Goal: Task Accomplishment & Management: Use online tool/utility

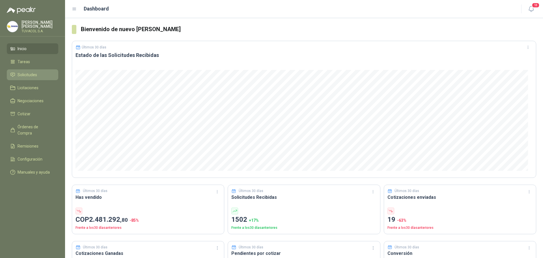
click at [26, 74] on link "Solicitudes" at bounding box center [33, 74] width 52 height 11
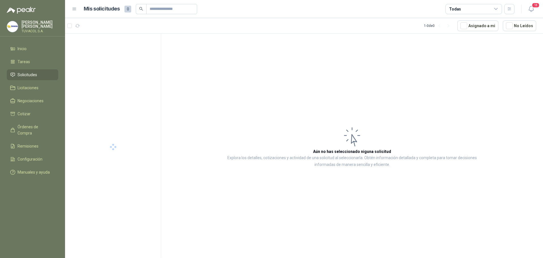
click at [470, 6] on div "Todas" at bounding box center [474, 9] width 57 height 10
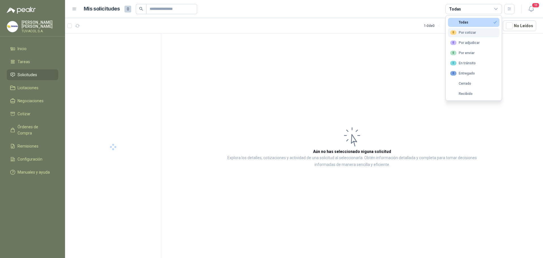
click at [477, 31] on button "0 Por cotizar" at bounding box center [474, 32] width 52 height 9
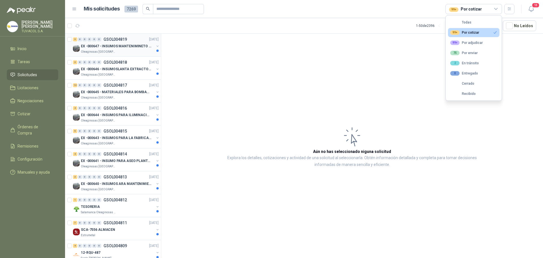
click at [129, 42] on div "3 0 0 0 0 0 GSOL004819 [DATE]" at bounding box center [116, 39] width 87 height 7
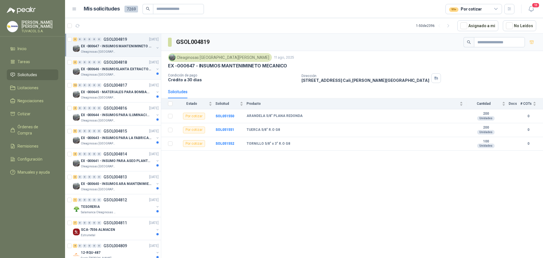
click at [120, 65] on div "3 0 0 0 0 0 GSOL004818 [DATE]" at bounding box center [116, 62] width 87 height 7
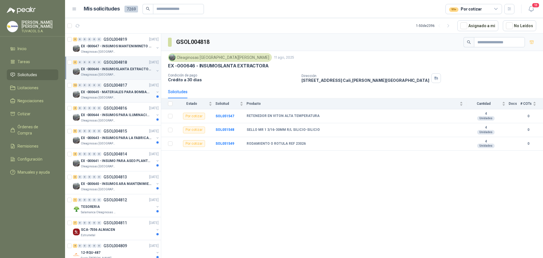
click at [123, 87] on p "GSOL004817" at bounding box center [115, 85] width 23 height 4
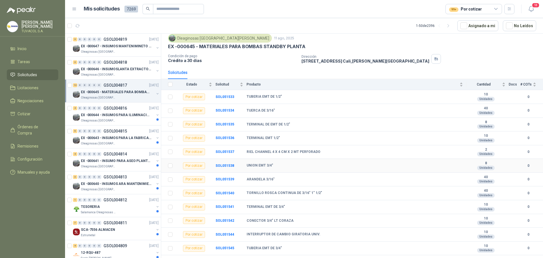
scroll to position [28, 0]
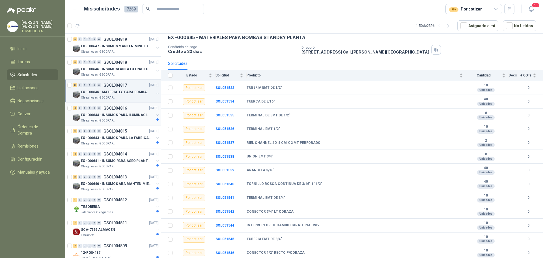
click at [125, 112] on p "EX -000644 - INSUMOS PARA ILUMINACIONN ZONA DE CLA" at bounding box center [116, 114] width 70 height 5
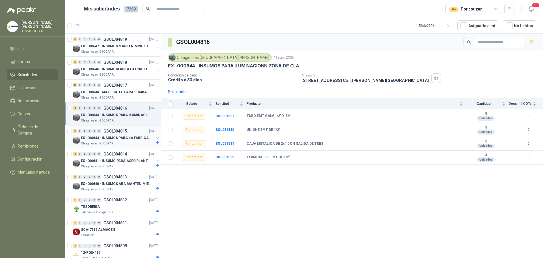
click at [127, 139] on p "EX -000643 - INSUMOS PARA LA FABRICACION DE PLATAF" at bounding box center [116, 137] width 70 height 5
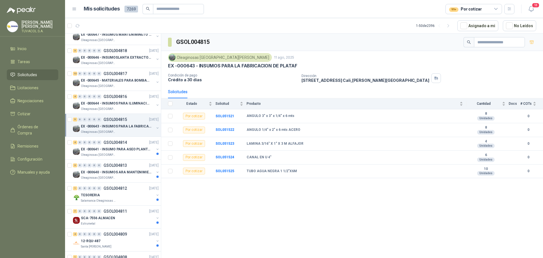
scroll to position [28, 0]
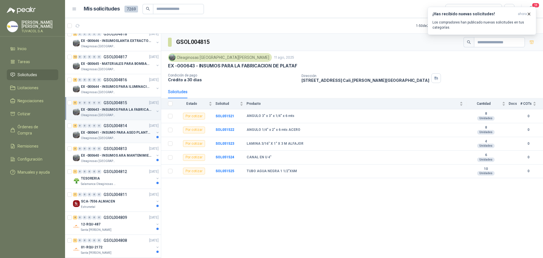
click at [126, 138] on div "Oleaginosas [GEOGRAPHIC_DATA][PERSON_NAME]" at bounding box center [117, 138] width 73 height 5
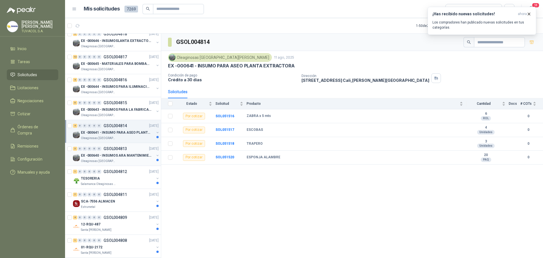
click at [124, 149] on p "GSOL004813" at bounding box center [115, 149] width 23 height 4
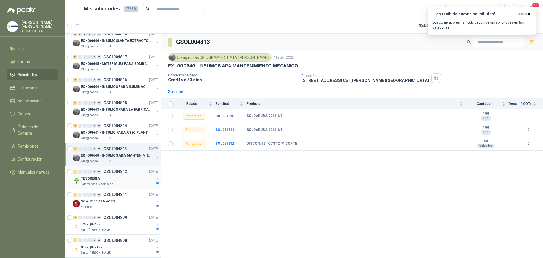
click at [128, 177] on div "TESORERIA" at bounding box center [117, 178] width 73 height 7
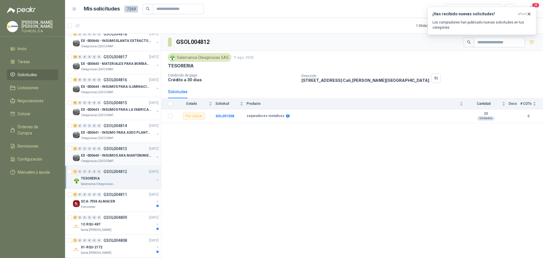
click at [121, 151] on div "3 0 0 0 0 0 GSOL004813 [DATE]" at bounding box center [116, 148] width 87 height 7
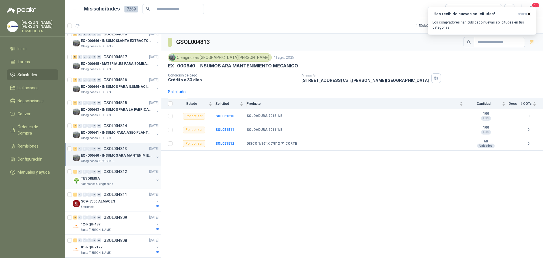
click at [118, 173] on p "GSOL004812" at bounding box center [115, 172] width 23 height 4
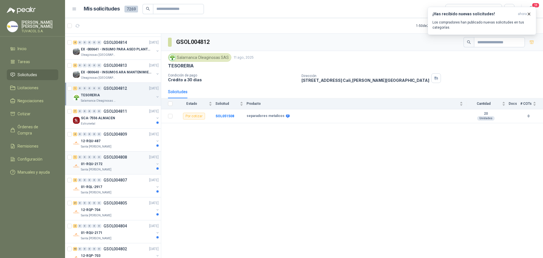
scroll to position [113, 0]
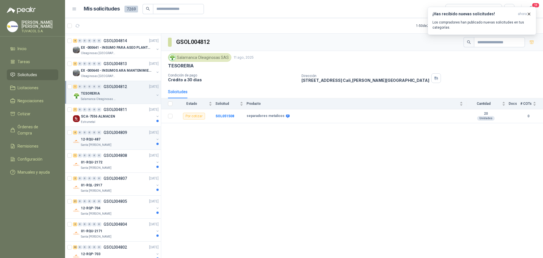
click at [129, 137] on div "12-RQU-487" at bounding box center [117, 139] width 73 height 7
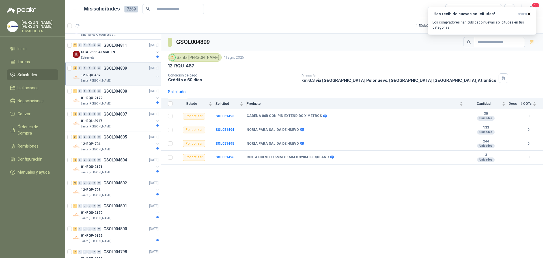
scroll to position [198, 0]
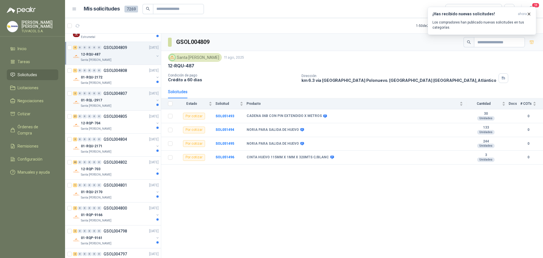
click at [128, 92] on div "2 0 0 0 0 0 GSOL004807 [DATE]" at bounding box center [116, 93] width 87 height 7
click at [124, 84] on div "Santa [PERSON_NAME]" at bounding box center [117, 83] width 73 height 5
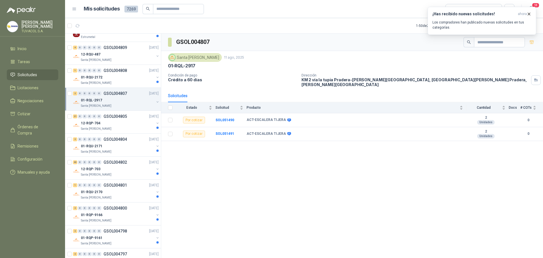
click at [130, 97] on div "2 0 0 0 0 0 GSOL004807 [DATE]" at bounding box center [116, 93] width 87 height 7
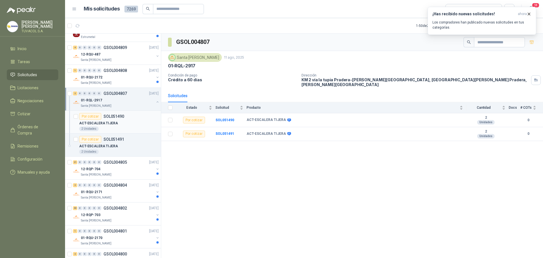
click at [134, 130] on div "2 Unidades" at bounding box center [119, 129] width 80 height 5
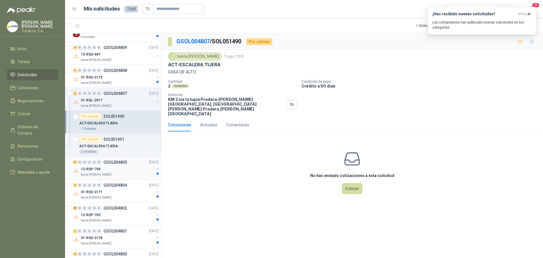
click at [130, 172] on div "12-RQP-704" at bounding box center [117, 169] width 73 height 7
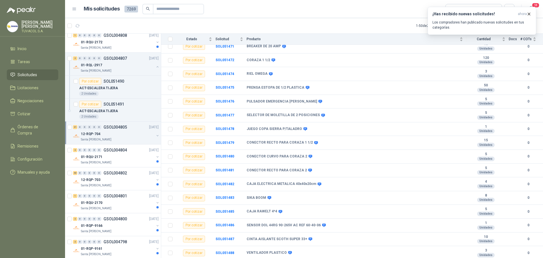
scroll to position [283, 0]
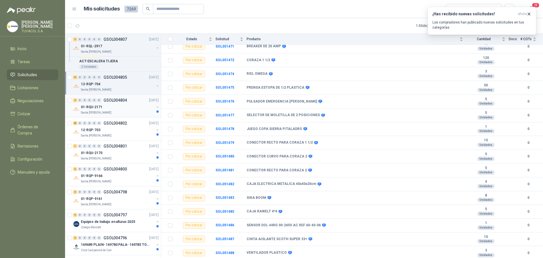
click at [121, 111] on div "Santa [PERSON_NAME]" at bounding box center [117, 112] width 73 height 5
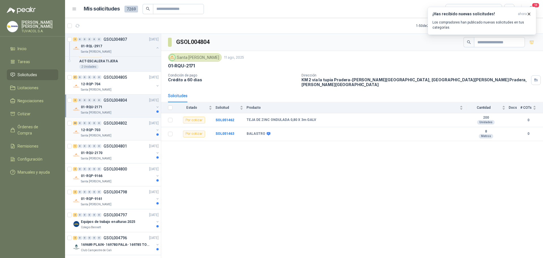
click at [125, 123] on p "GSOL004802" at bounding box center [115, 123] width 23 height 4
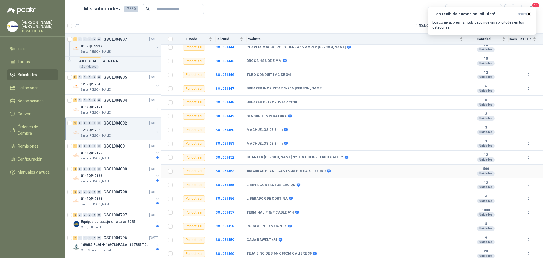
scroll to position [400, 0]
click at [107, 146] on p "GSOL004801" at bounding box center [115, 146] width 23 height 4
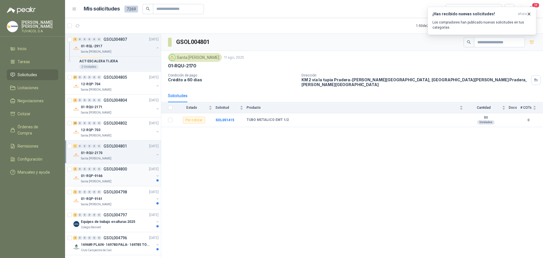
click at [127, 173] on div "01-RQP-9166" at bounding box center [117, 175] width 73 height 7
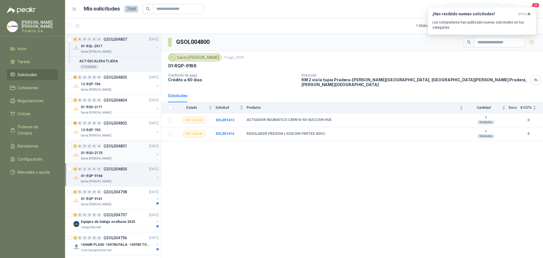
click at [129, 157] on div "Santa [PERSON_NAME]" at bounding box center [117, 158] width 73 height 5
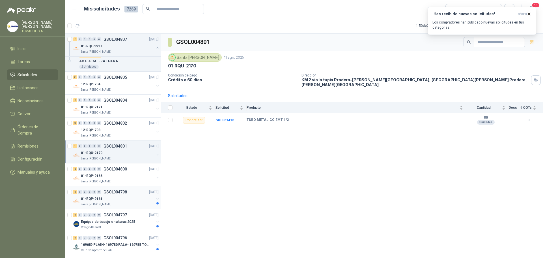
click at [123, 199] on div "01-RQP-9161" at bounding box center [117, 198] width 73 height 7
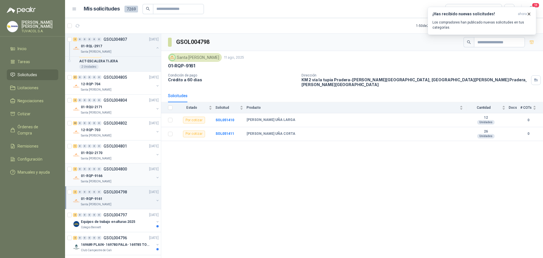
click at [123, 172] on div "2 0 0 0 0 0 GSOL004800 [DATE]" at bounding box center [116, 169] width 87 height 7
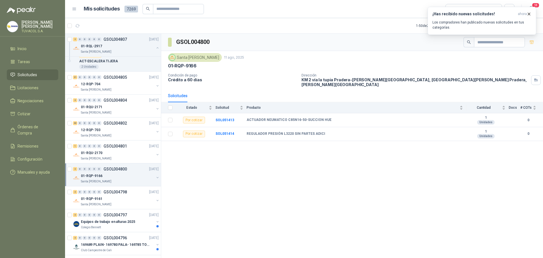
click at [123, 164] on div "2 0 0 0 0 0 GSOL004800 [DATE] 01-RQP-9166 [GEOGRAPHIC_DATA][PERSON_NAME]" at bounding box center [113, 174] width 96 height 23
click at [123, 157] on div "Santa [PERSON_NAME]" at bounding box center [117, 158] width 73 height 5
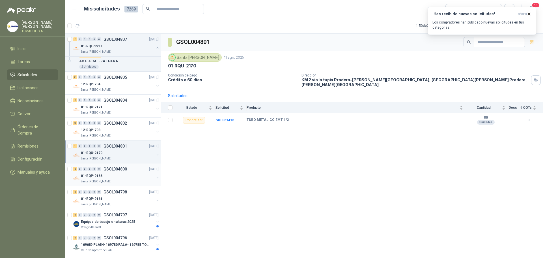
click at [134, 166] on div "2 0 0 0 0 0 GSOL004800 [DATE]" at bounding box center [116, 169] width 87 height 7
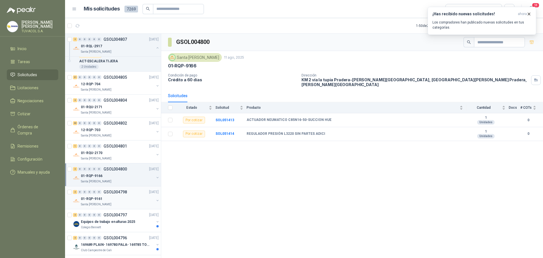
click at [130, 189] on div "2 0 0 0 0 0 GSOL004798 [DATE]" at bounding box center [116, 191] width 87 height 7
click at [129, 174] on div "01-RQP-9166" at bounding box center [117, 175] width 73 height 7
click at [130, 154] on div "01-RQU-2170" at bounding box center [117, 152] width 73 height 7
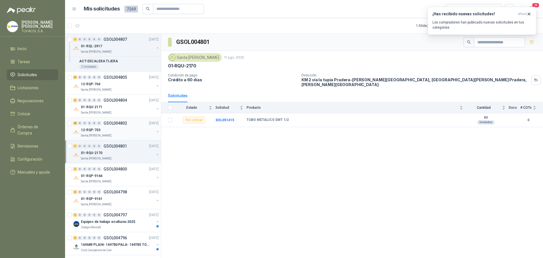
click at [125, 129] on div "12-RQP-703" at bounding box center [117, 130] width 73 height 7
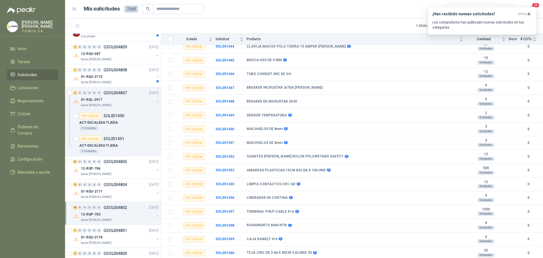
scroll to position [198, 0]
click at [120, 76] on div "01-RQU-2172" at bounding box center [117, 77] width 73 height 7
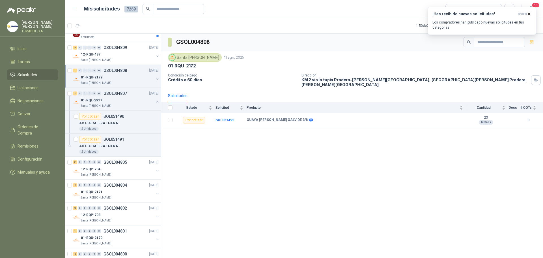
scroll to position [170, 0]
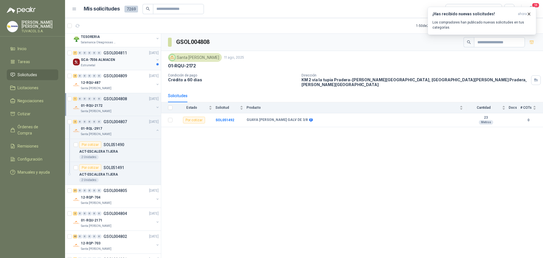
click at [121, 67] on div "Estrumetal" at bounding box center [117, 65] width 73 height 5
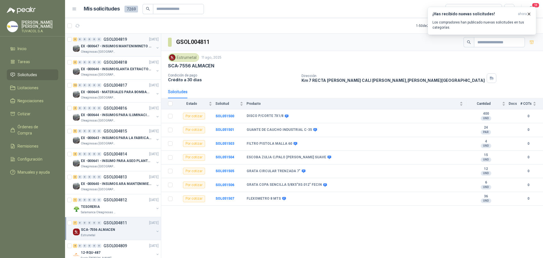
click at [128, 41] on div "3 0 0 0 0 0 GSOL004819 [DATE]" at bounding box center [116, 39] width 87 height 7
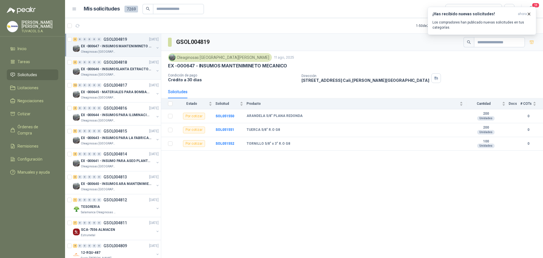
click at [131, 71] on p "EX -000646 - INSUMOSLANTA EXTRACTORA" at bounding box center [116, 69] width 70 height 5
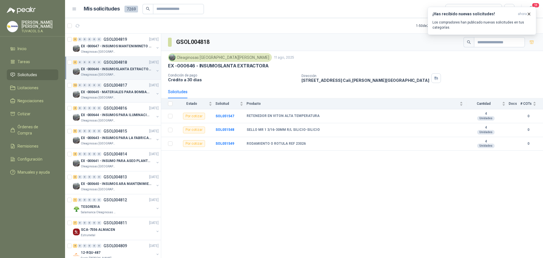
click at [121, 91] on p "EX -000645 - MATERIALES PARA BOMBAS STANDBY PLANTA" at bounding box center [116, 91] width 70 height 5
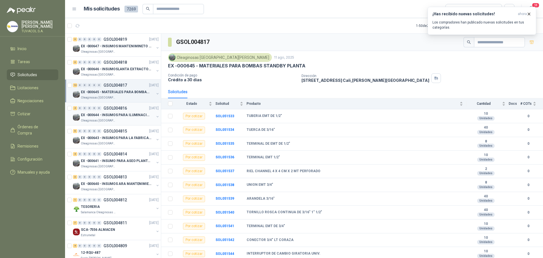
click at [108, 111] on div "4 0 0 0 0 0 GSOL004816 [DATE]" at bounding box center [116, 108] width 87 height 7
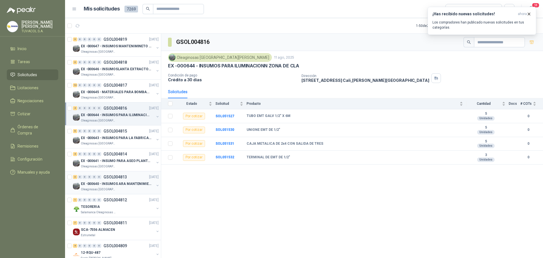
scroll to position [28, 0]
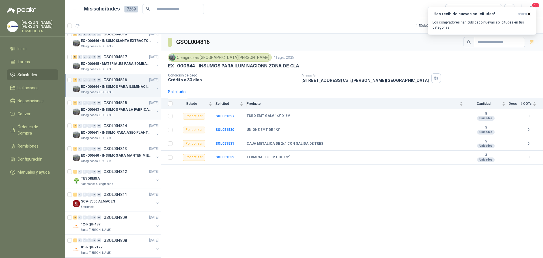
click at [122, 104] on p "GSOL004815" at bounding box center [115, 103] width 23 height 4
click at [120, 83] on div "EX -000644 - INSUMOS PARA ILUMINACIONN ZONA DE CLA" at bounding box center [117, 86] width 73 height 7
click at [122, 102] on p "GSOL004815" at bounding box center [115, 103] width 23 height 4
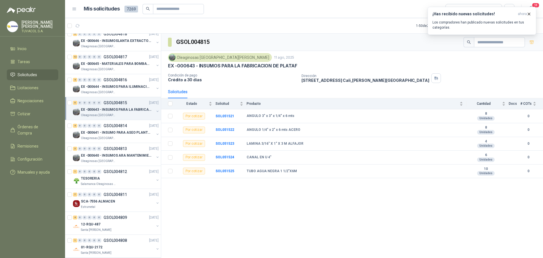
click at [239, 95] on div "Solicitudes" at bounding box center [352, 91] width 368 height 13
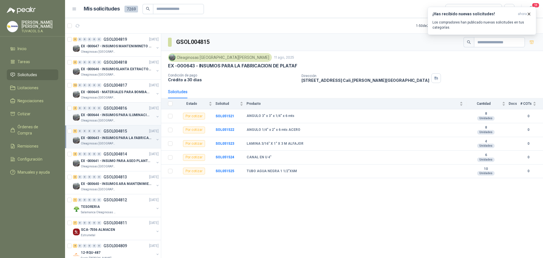
click at [123, 106] on p "GSOL004816" at bounding box center [115, 108] width 23 height 4
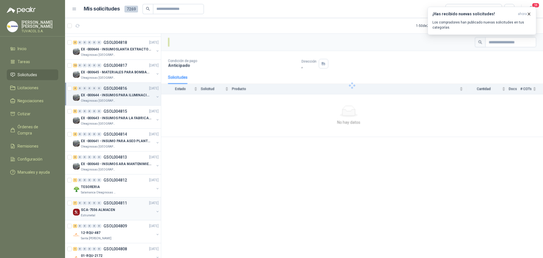
scroll to position [142, 0]
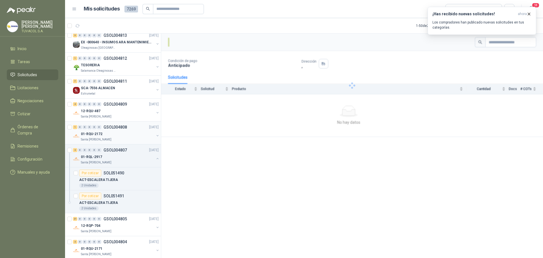
click at [117, 137] on div "01-RQU-2172" at bounding box center [117, 133] width 73 height 7
click at [115, 113] on div "12-RQU-487" at bounding box center [117, 111] width 73 height 7
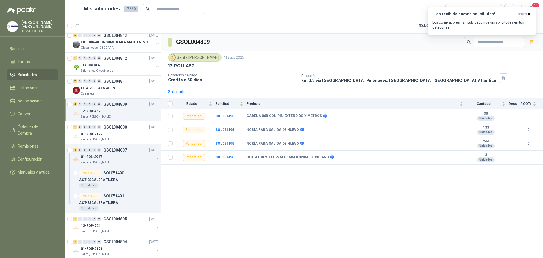
click at [119, 110] on div "12-RQU-487" at bounding box center [117, 111] width 73 height 7
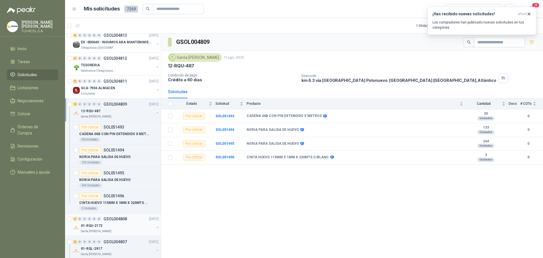
click at [120, 216] on div "1 0 0 0 0 0 GSOL004808 [DATE]" at bounding box center [116, 218] width 87 height 7
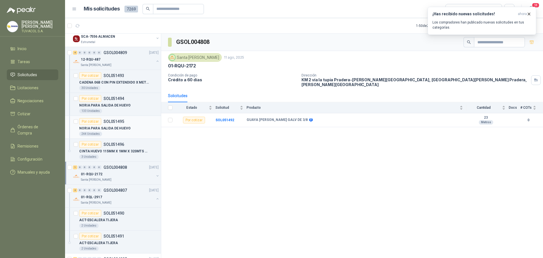
scroll to position [226, 0]
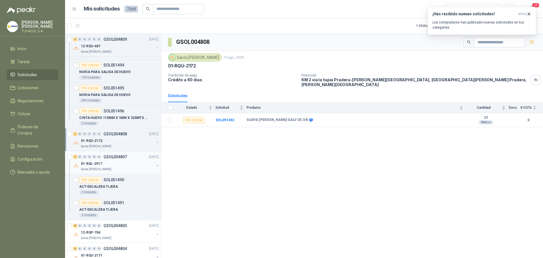
click at [109, 161] on div "01-RQL-2917" at bounding box center [117, 163] width 73 height 7
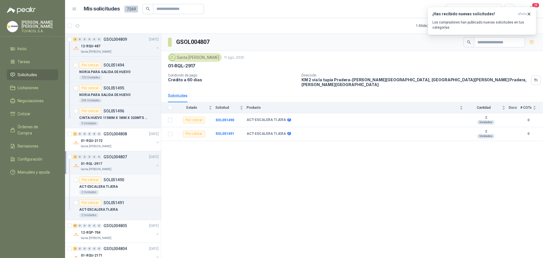
click at [115, 184] on div "ACT-ESCALERA TIJERA" at bounding box center [119, 186] width 80 height 7
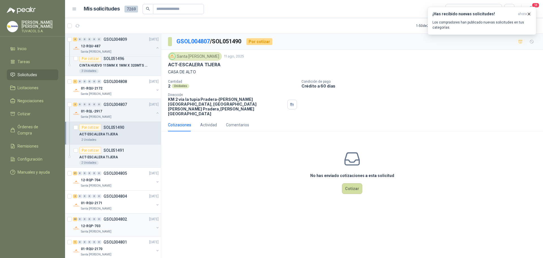
scroll to position [311, 0]
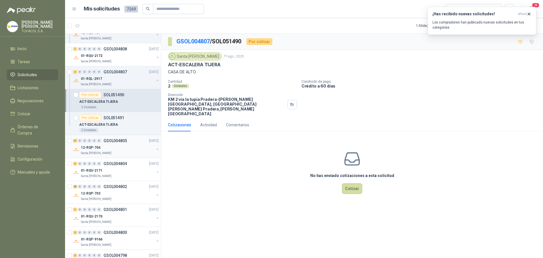
click at [117, 150] on div "12-RQP-704" at bounding box center [117, 147] width 73 height 7
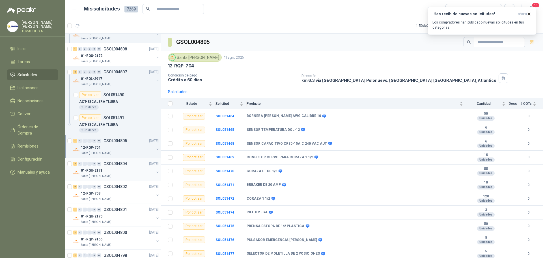
click at [120, 166] on div "2 0 0 0 0 0 GSOL004804 [DATE]" at bounding box center [116, 163] width 87 height 7
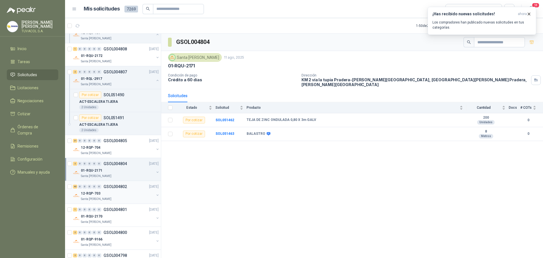
click at [118, 183] on div "40 0 0 0 0 0 GSOL004802 [DATE]" at bounding box center [116, 186] width 87 height 7
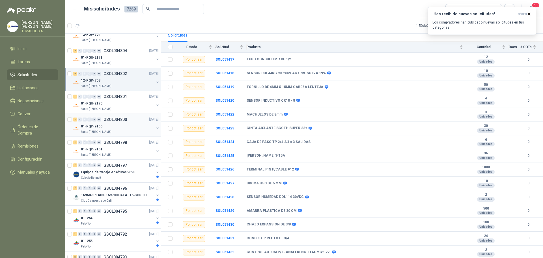
scroll to position [425, 0]
click at [115, 117] on p "GSOL004800" at bounding box center [115, 119] width 23 height 4
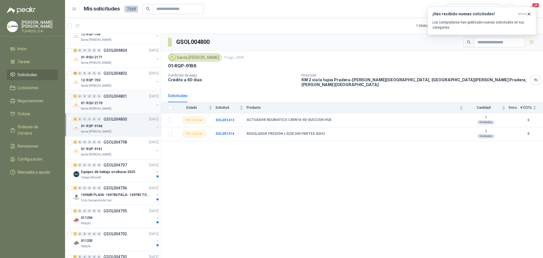
click at [120, 101] on div "01-RQU-2170" at bounding box center [117, 103] width 73 height 7
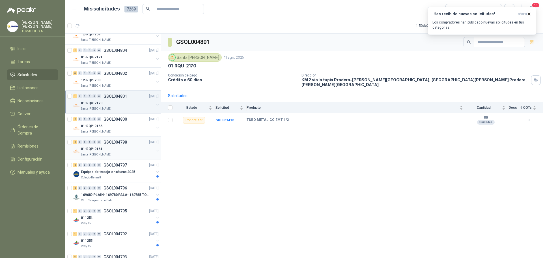
click at [125, 139] on div "2 0 0 0 0 0 GSOL004798 [DATE]" at bounding box center [116, 142] width 87 height 7
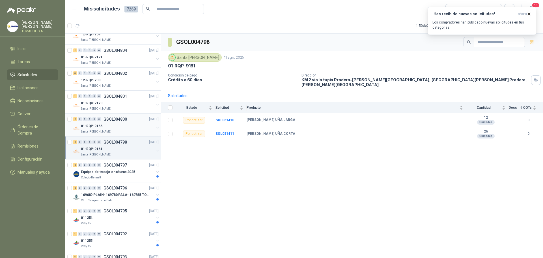
click at [121, 124] on div "01-RQP-9166" at bounding box center [117, 126] width 73 height 7
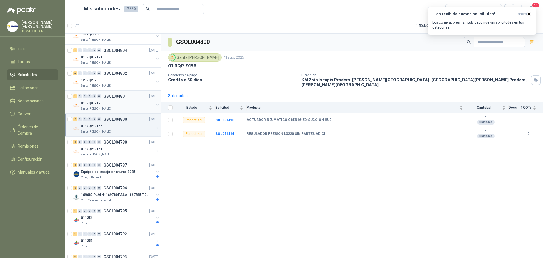
click at [115, 104] on div "01-RQU-2170" at bounding box center [117, 103] width 73 height 7
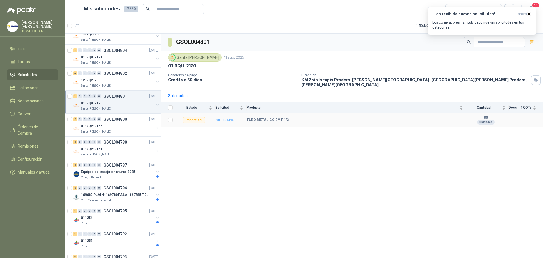
click at [223, 118] on b "SOL051415" at bounding box center [225, 120] width 19 height 4
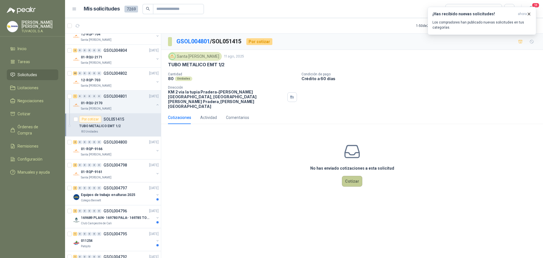
click at [352, 176] on button "Cotizar" at bounding box center [352, 181] width 20 height 11
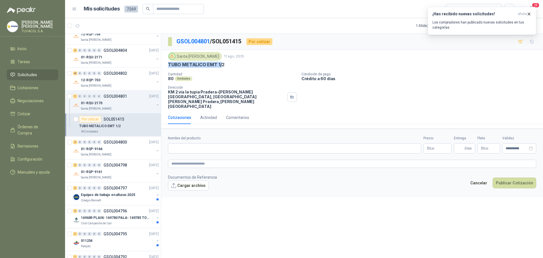
drag, startPoint x: 169, startPoint y: 65, endPoint x: 221, endPoint y: 66, distance: 52.1
click at [221, 66] on p "TUBO METALICO EMT 1/2" at bounding box center [196, 65] width 57 height 6
click at [224, 62] on div "TUBO METALICO EMT 1/2" at bounding box center [352, 65] width 368 height 6
copy p "TUBO METALICO EMT 1/2"
click at [209, 143] on input "Nombre del producto" at bounding box center [294, 148] width 253 height 10
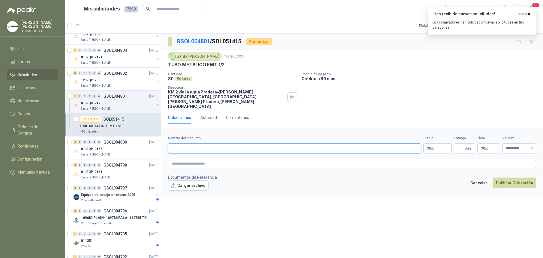
paste input "**********"
type input "**********"
click at [438, 139] on body "[PERSON_NAME] TUVACOL S.A. Inicio Tareas Solicitudes Licitaciones Negociaciones…" at bounding box center [271, 129] width 543 height 258
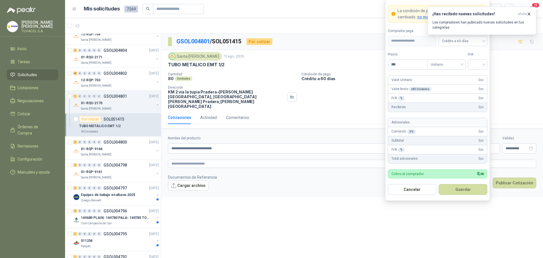
drag, startPoint x: 407, startPoint y: 61, endPoint x: 375, endPoint y: 61, distance: 32.3
click at [375, 61] on body "[PERSON_NAME] TUVACOL S.A. Inicio Tareas Solicitudes Licitaciones Negociaciones…" at bounding box center [271, 129] width 543 height 258
type input "********"
click at [480, 65] on input "search" at bounding box center [478, 64] width 13 height 8
click at [479, 72] on div "19%" at bounding box center [477, 76] width 17 height 9
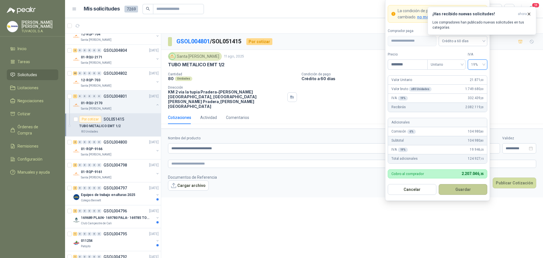
click at [477, 187] on button "Guardar" at bounding box center [463, 189] width 49 height 11
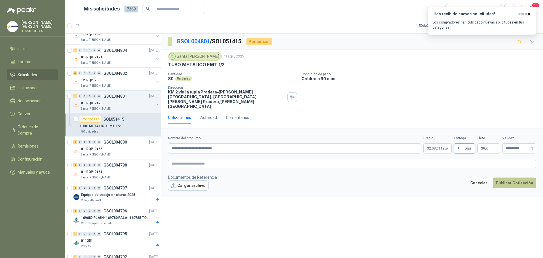
type input "*"
click at [522, 177] on button "Publicar Cotización" at bounding box center [515, 182] width 44 height 11
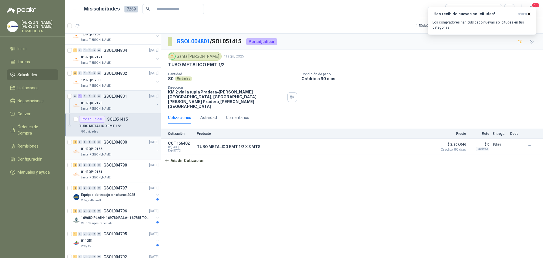
click at [129, 142] on div "2 0 0 0 0 0 GSOL004800 [DATE]" at bounding box center [116, 142] width 87 height 7
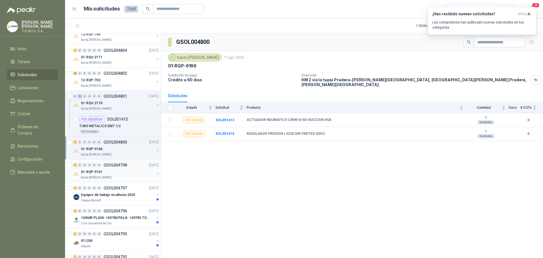
click at [120, 171] on div "01-RQP-9161" at bounding box center [117, 171] width 73 height 7
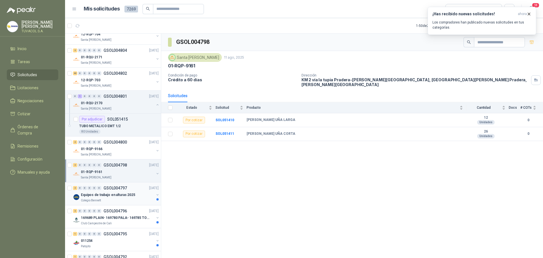
click at [121, 196] on p "Equipos de trabajo en alturas 2025" at bounding box center [108, 194] width 54 height 5
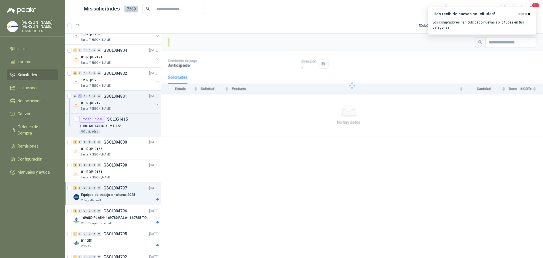
scroll to position [453, 0]
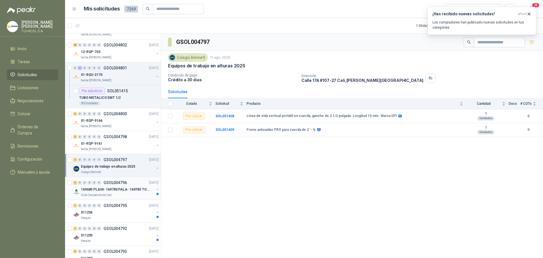
click at [117, 190] on p "169689 PLAIN- 169780 PALA- 169785 TORNILL 169796 C" at bounding box center [116, 189] width 70 height 5
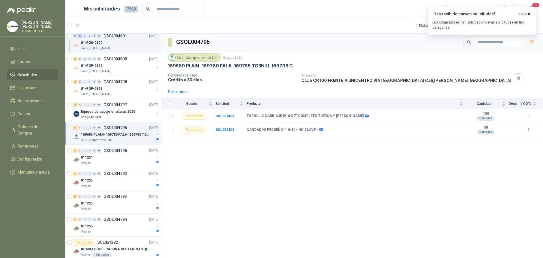
scroll to position [509, 0]
click at [124, 151] on p "GSOL004795" at bounding box center [115, 149] width 23 height 4
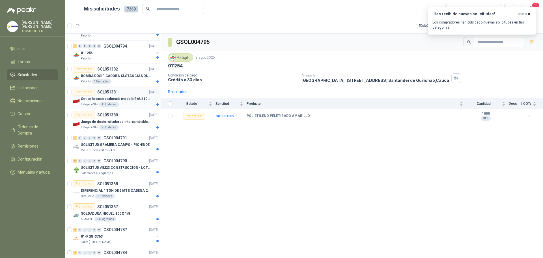
scroll to position [708, 0]
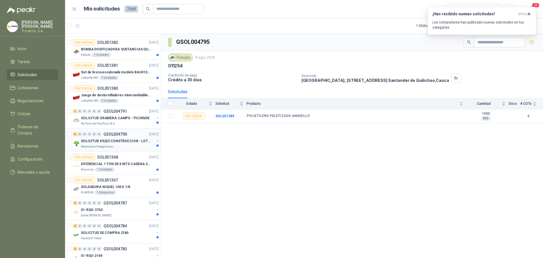
click at [121, 142] on p "SOLICITUD #5223 CONSTRUCCION - LOTE CIO" at bounding box center [116, 140] width 70 height 5
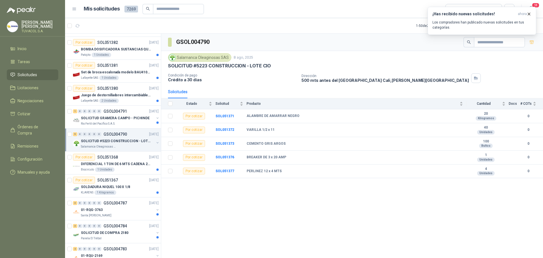
scroll to position [764, 0]
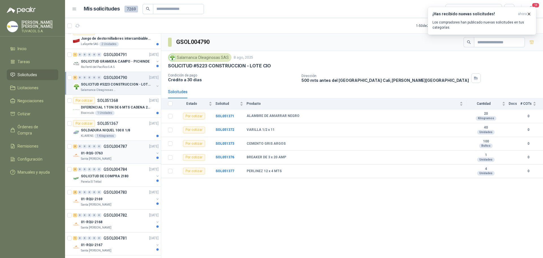
click at [110, 153] on div "01-RQG-3763" at bounding box center [117, 153] width 73 height 7
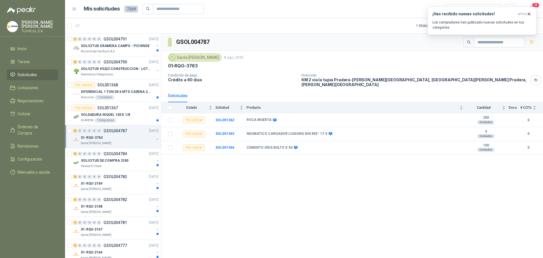
scroll to position [821, 0]
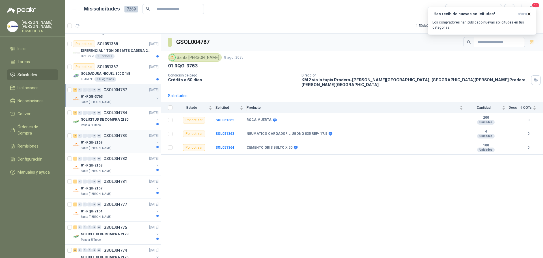
click at [111, 145] on div "01-RQU-2169" at bounding box center [117, 142] width 73 height 7
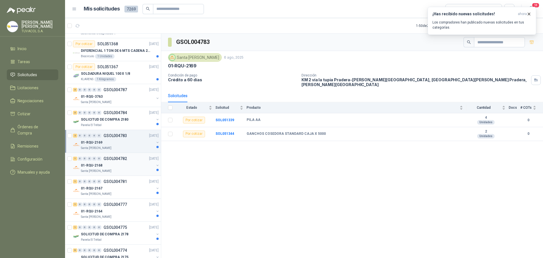
click at [111, 158] on p "GSOL004782" at bounding box center [115, 159] width 23 height 4
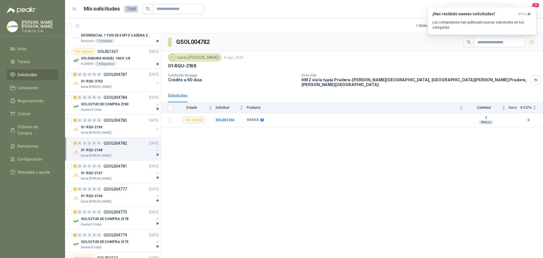
scroll to position [849, 0]
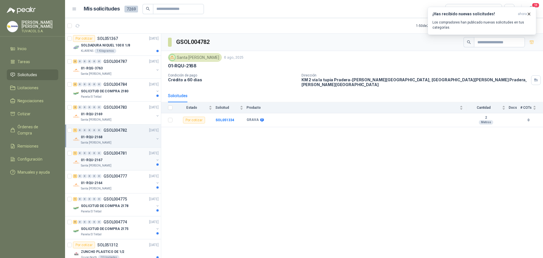
click at [109, 154] on p "GSOL004781" at bounding box center [115, 153] width 23 height 4
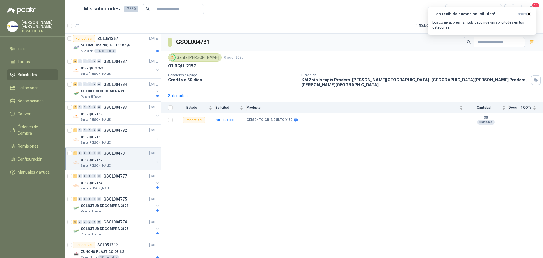
scroll to position [877, 0]
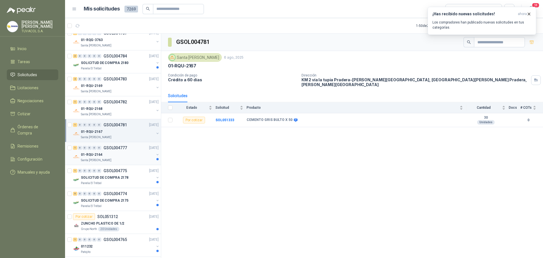
click at [109, 151] on div "01-RQU-2164" at bounding box center [117, 154] width 73 height 7
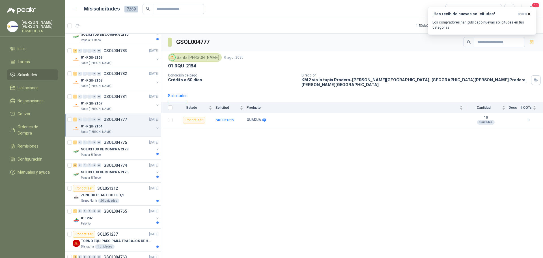
scroll to position [934, 0]
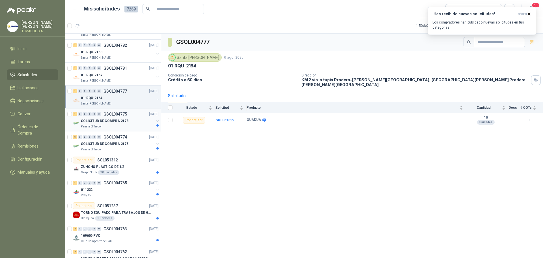
click at [112, 124] on div "SOLICITUD DE COMPRA 2178" at bounding box center [117, 120] width 73 height 7
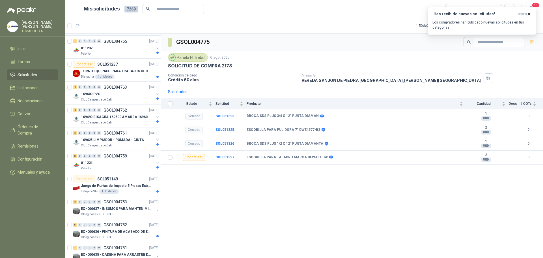
scroll to position [1093, 0]
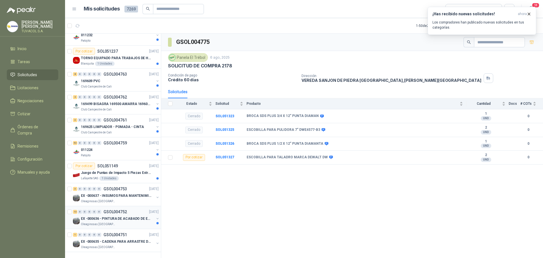
click at [117, 206] on div "13 0 0 0 0 0 GSOL004752 [DATE] EX -000636 - PINTURA DE ACABADO DE EQUIPOS, ESTR…" at bounding box center [113, 217] width 96 height 23
click at [115, 193] on p "EX -000637 - INSUMOS PARA MANTENIMINENTO MECANICO" at bounding box center [116, 195] width 70 height 5
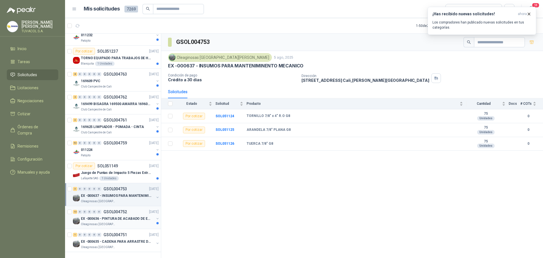
click at [115, 210] on div "13 0 0 0 0 0 GSOL004752 [DATE]" at bounding box center [116, 211] width 87 height 7
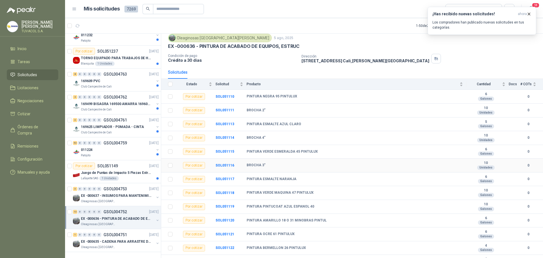
scroll to position [28, 0]
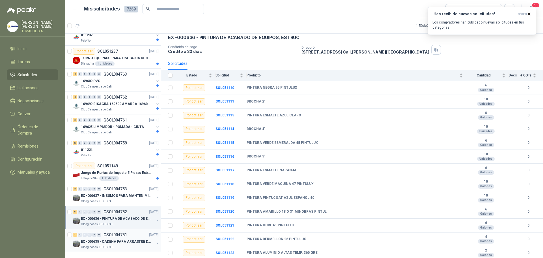
click at [116, 232] on div "1 0 0 0 0 0 GSOL004751 [DATE]" at bounding box center [116, 234] width 87 height 7
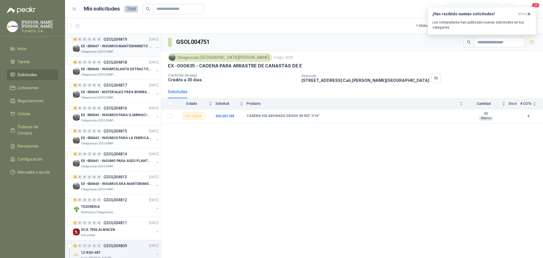
click at [126, 44] on p "EX -000647 - INSUMOS MANTENIMINETO MECANICO" at bounding box center [116, 46] width 70 height 5
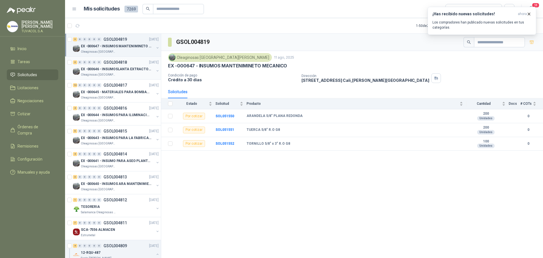
click at [125, 71] on p "EX -000646 - INSUMOSLANTA EXTRACTORA" at bounding box center [116, 69] width 70 height 5
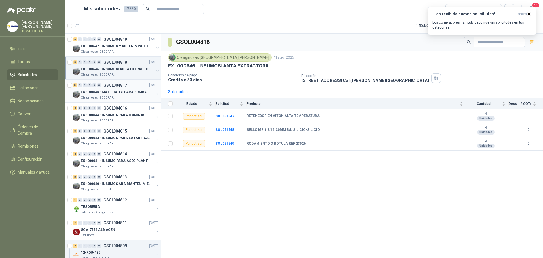
click at [126, 83] on p "GSOL004817" at bounding box center [115, 85] width 23 height 4
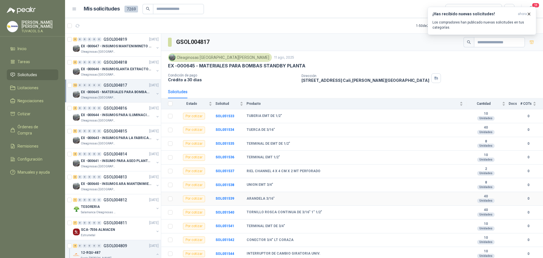
scroll to position [28, 0]
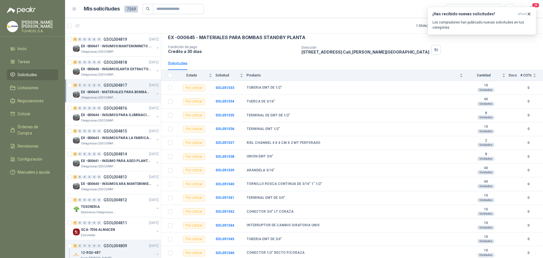
click at [116, 94] on p "EX -000645 - MATERIALES PARA BOMBAS STANDBY PLANTA" at bounding box center [116, 91] width 70 height 5
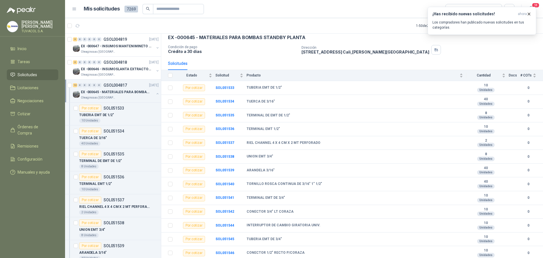
scroll to position [2, 0]
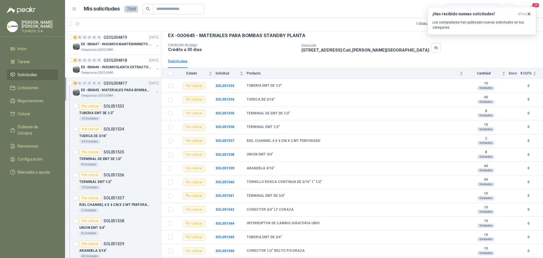
click at [102, 89] on p "EX -000645 - MATERIALES PARA BOMBAS STANDBY PLANTA" at bounding box center [116, 89] width 70 height 5
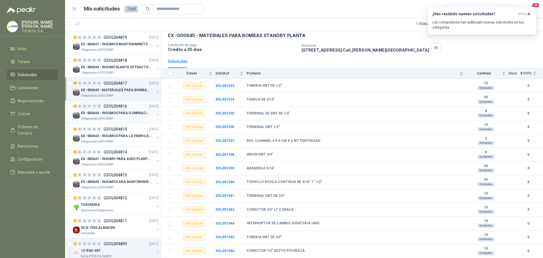
click at [105, 108] on p "GSOL004816" at bounding box center [115, 106] width 23 height 4
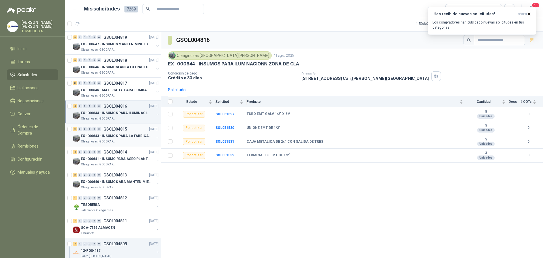
click at [121, 142] on div "Oleaginosas [GEOGRAPHIC_DATA][PERSON_NAME]" at bounding box center [117, 141] width 73 height 5
